Goal: Ask a question

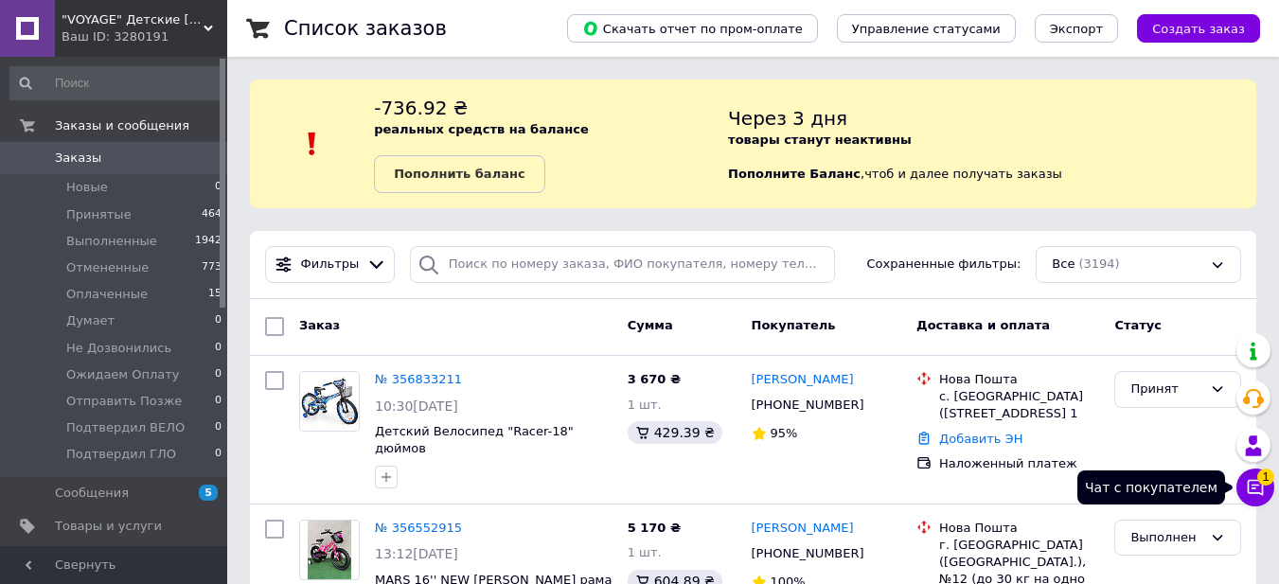
click at [1266, 481] on span "1" at bounding box center [1265, 476] width 17 height 17
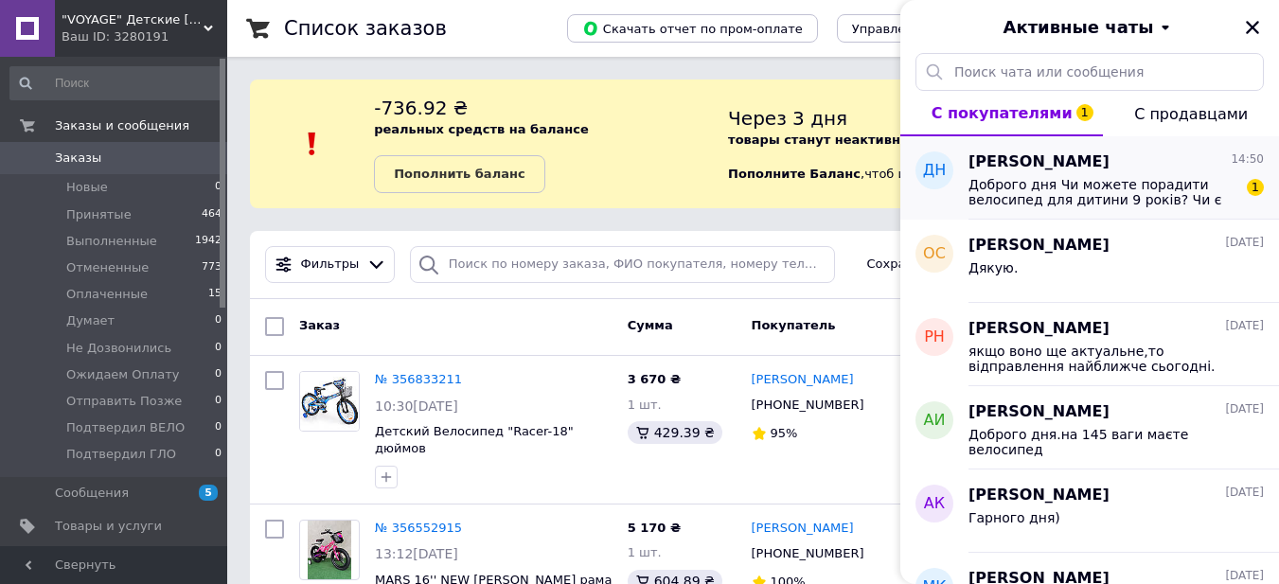
click at [1105, 202] on span "Доброго дня Чи можете порадити велосипед для дитини 9 років? Чи є гарні варіант…" at bounding box center [1103, 192] width 269 height 30
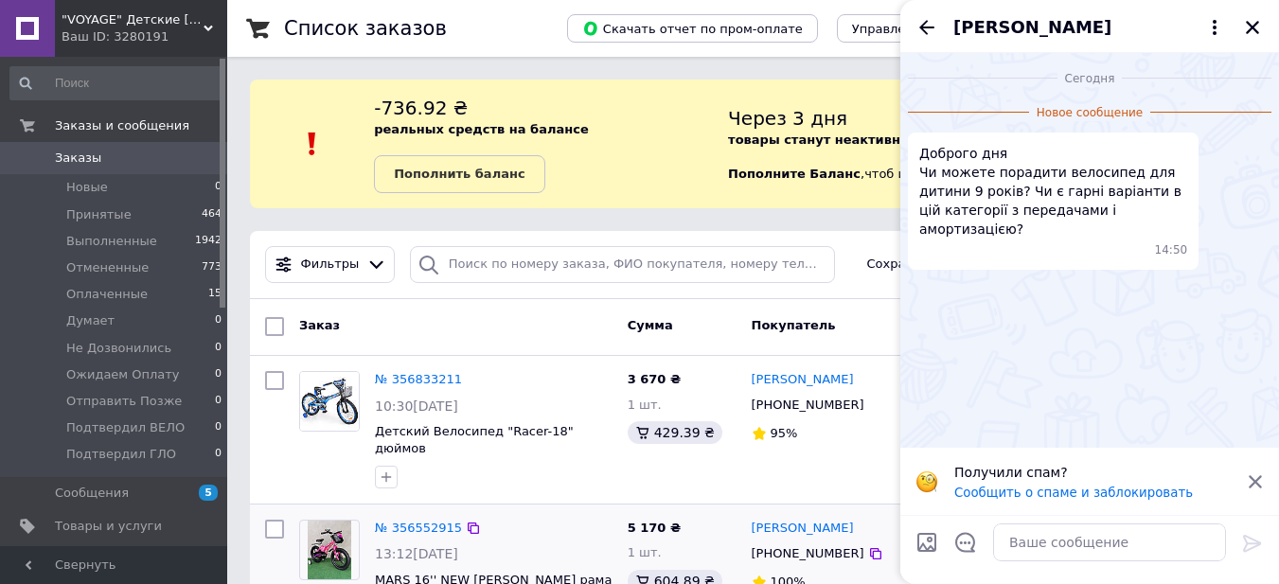
scroll to position [189, 0]
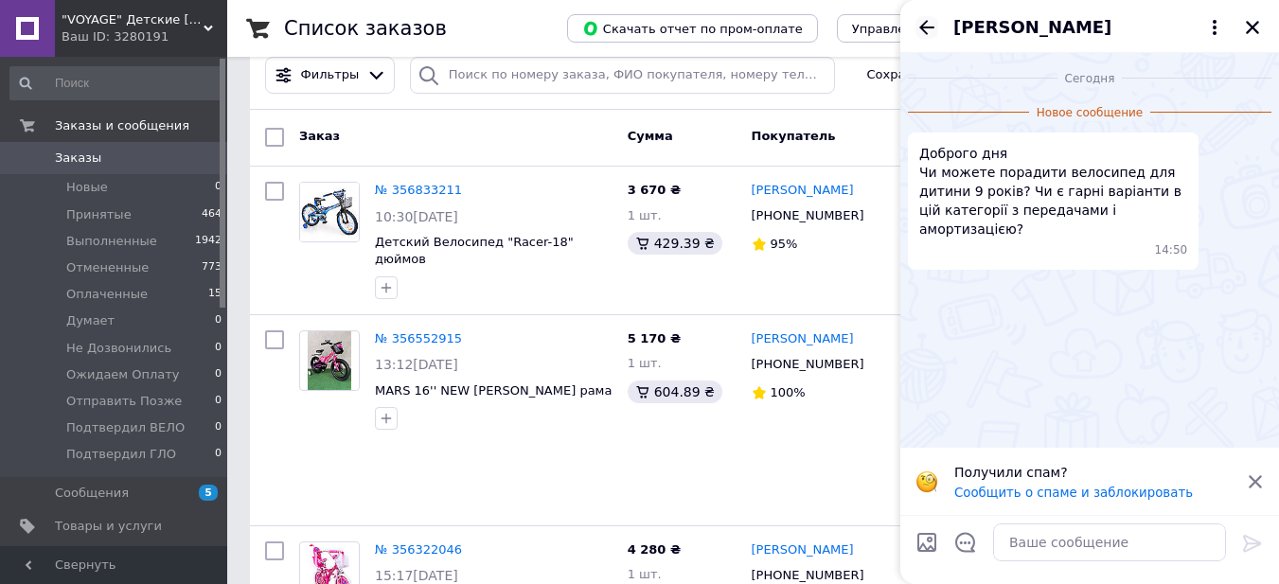
click at [924, 23] on icon "Назад" at bounding box center [926, 27] width 15 height 14
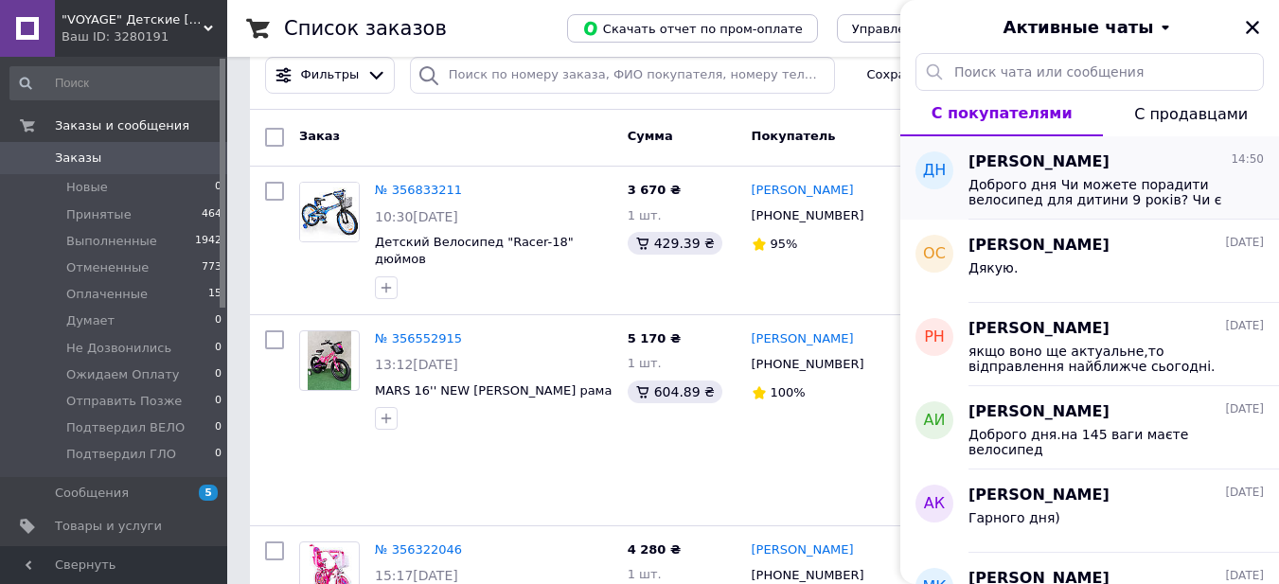
click at [1013, 188] on span "Доброго дня Чи можете порадити велосипед для дитини 9 років? Чи є гарні варіант…" at bounding box center [1103, 192] width 269 height 30
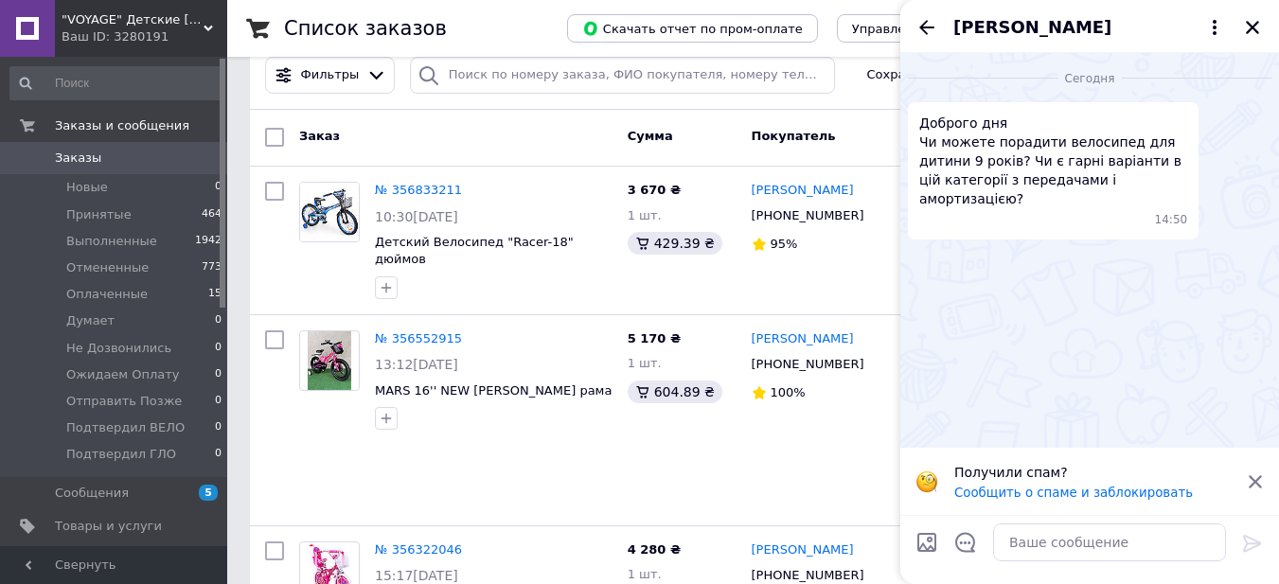
click at [120, 33] on div "Ваш ID: 3280191" at bounding box center [145, 36] width 166 height 17
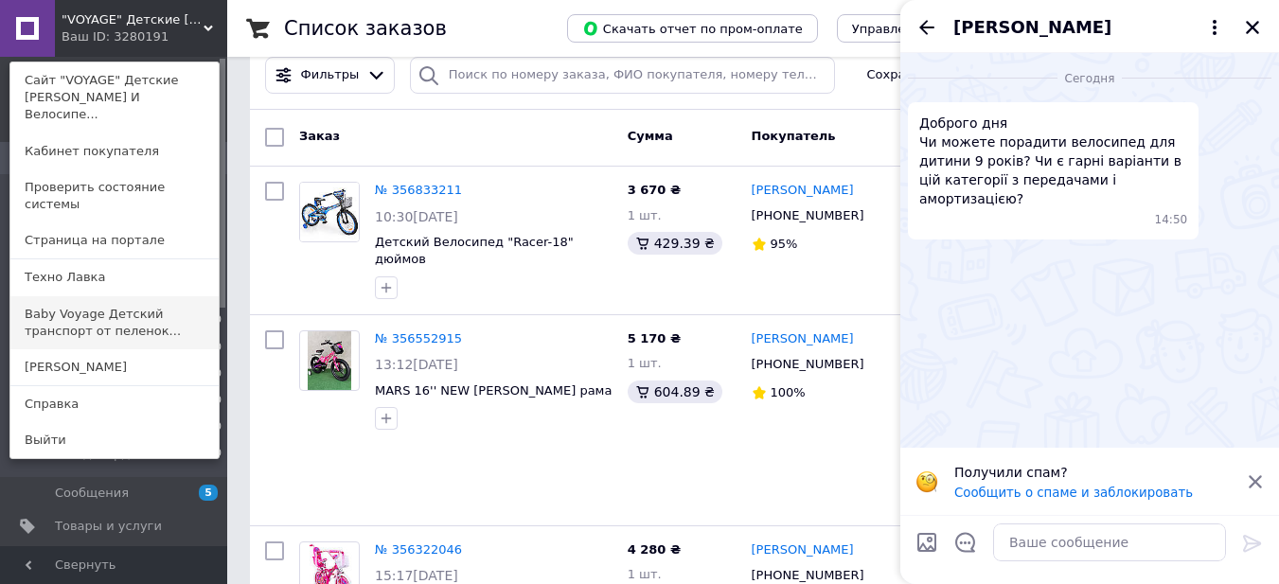
click at [88, 296] on link "Baby Voyage Детский транспорт от пеленок..." at bounding box center [114, 322] width 208 height 53
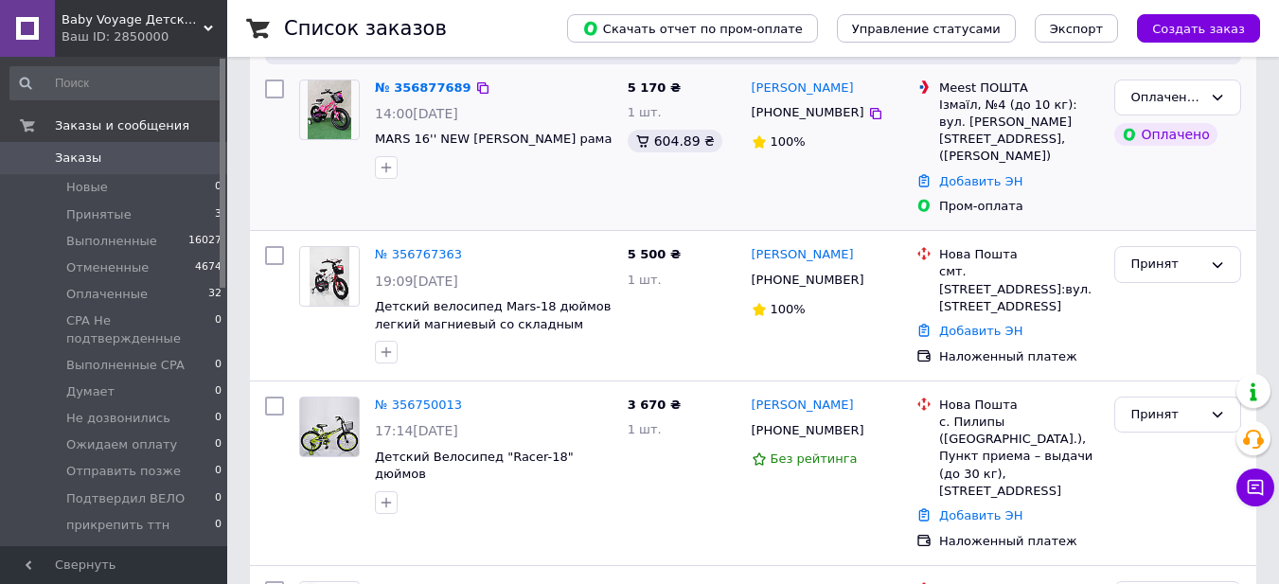
scroll to position [95, 0]
